Goal: Information Seeking & Learning: Compare options

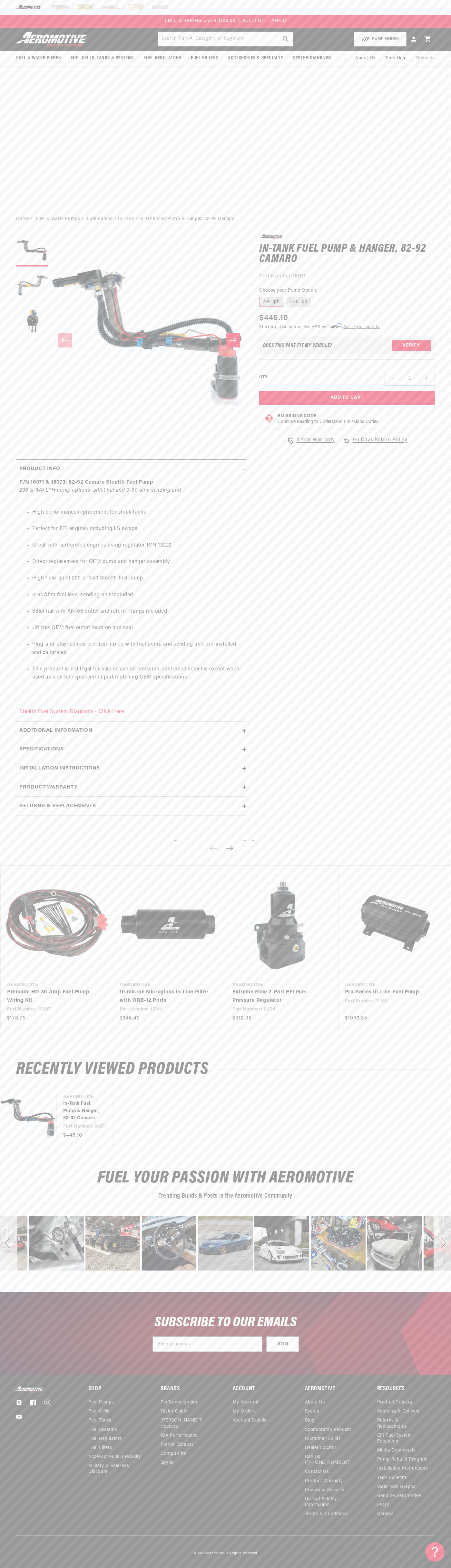
click at [353, 22] on div "FREE SHIPPING OVER $109.00 (EXCL. FUEL TANKS)" at bounding box center [226, 21] width 451 height 13
click at [440, 47] on header "Fuel & Water Pumps Back In-Tank In-Line Fuel Pumps" at bounding box center [226, 39] width 451 height 23
click at [326, 1563] on html "Skip to content Your cart Your cart is empty Loading... You may also like Subto…" at bounding box center [226, 784] width 451 height 1568
click at [15, 988] on link "Premium HD 30-Amp Fuel Pump Wiring Kit" at bounding box center [54, 997] width 93 height 17
